Goal: Information Seeking & Learning: Learn about a topic

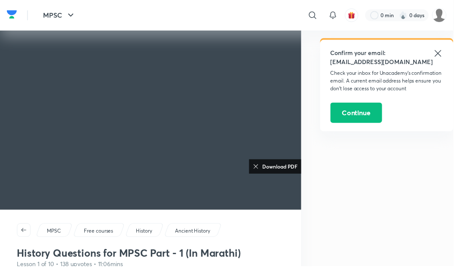
click at [275, 169] on h6 "Download PDF" at bounding box center [282, 169] width 39 height 8
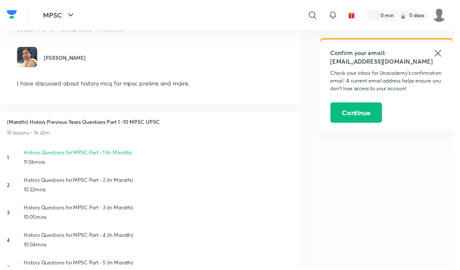
scroll to position [239, 0]
click at [57, 185] on p "History Questions for MPSC Part - 2 (In Marathi)" at bounding box center [161, 183] width 275 height 8
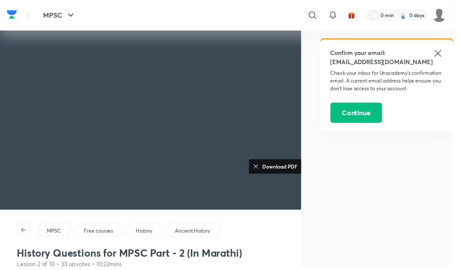
click at [282, 169] on h6 "Download PDF" at bounding box center [282, 169] width 39 height 8
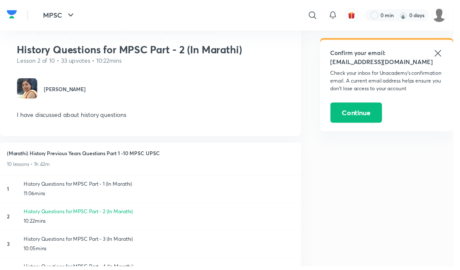
scroll to position [207, 0]
click at [81, 243] on p "History Questions for MPSC Part - 3 (In Marathi)" at bounding box center [161, 243] width 275 height 8
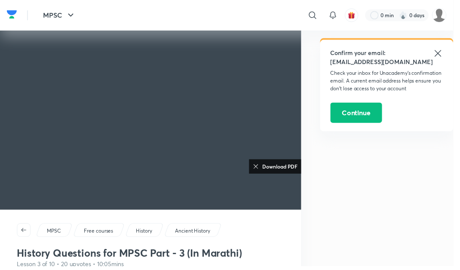
click at [284, 169] on h6 "Download PDF" at bounding box center [282, 169] width 39 height 8
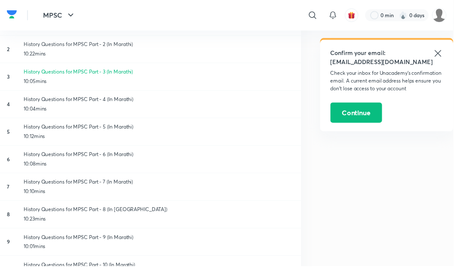
scroll to position [379, 0]
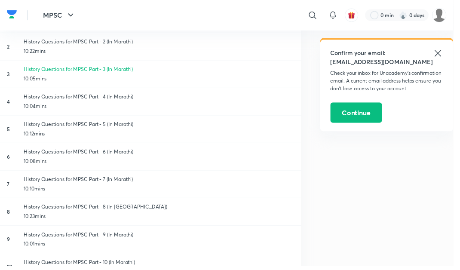
click at [60, 157] on p "History Questions for MPSC Part - 6 (In Marathi)" at bounding box center [161, 155] width 275 height 8
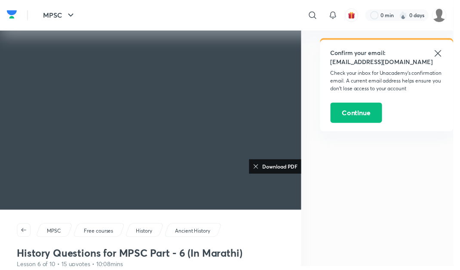
click at [286, 168] on h6 "Download PDF" at bounding box center [282, 169] width 39 height 8
